Goal: Task Accomplishment & Management: Manage account settings

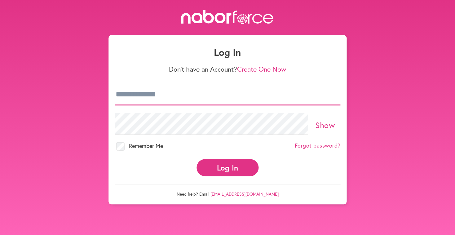
type input "**********"
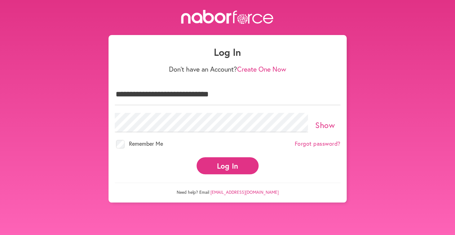
click at [224, 161] on button "Log In" at bounding box center [227, 165] width 62 height 17
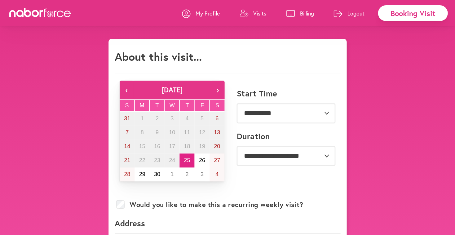
click at [310, 12] on p "Billing" at bounding box center [307, 13] width 14 height 7
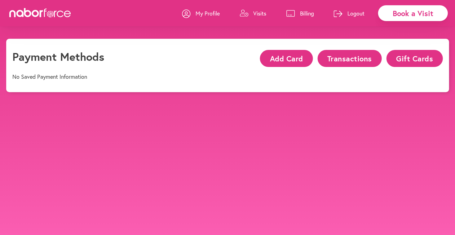
click at [200, 14] on p "My Profile" at bounding box center [208, 13] width 24 height 7
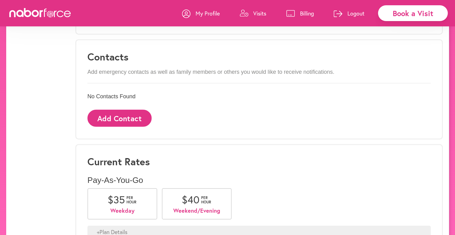
scroll to position [368, 0]
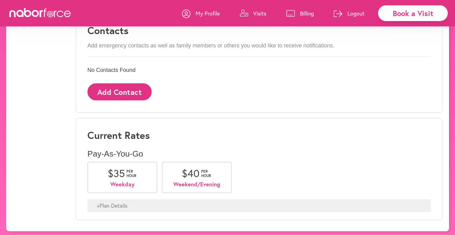
click at [114, 201] on div "+ Plan Details" at bounding box center [258, 205] width 343 height 13
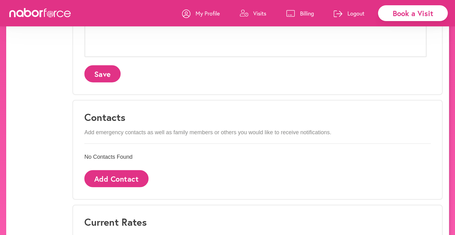
scroll to position [48, 0]
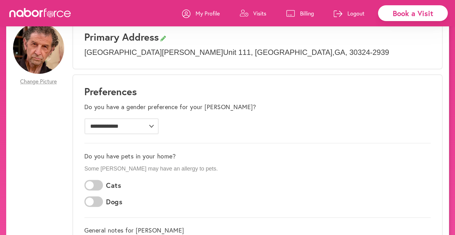
click at [262, 11] on p "Visits" at bounding box center [259, 13] width 13 height 7
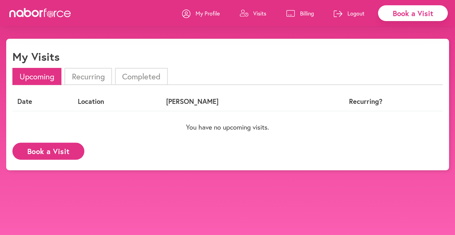
click at [35, 13] on icon at bounding box center [40, 12] width 62 height 9
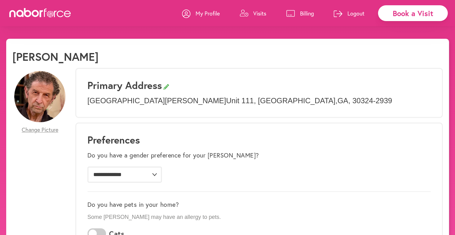
scroll to position [48, 0]
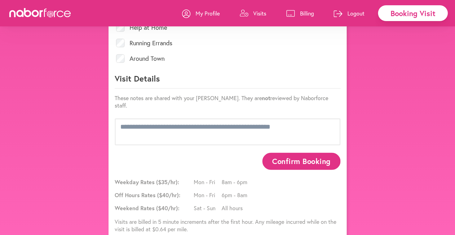
scroll to position [298, 0]
